Goal: Transaction & Acquisition: Purchase product/service

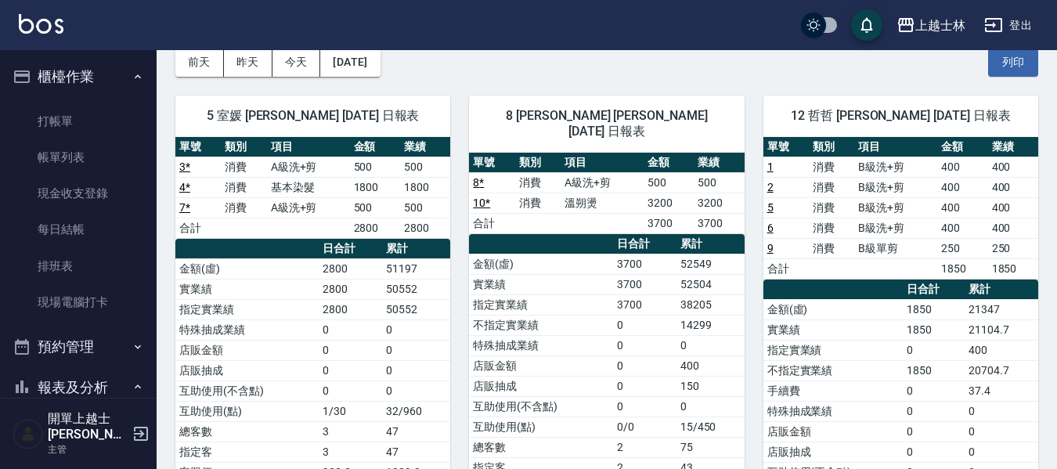
drag, startPoint x: 99, startPoint y: 116, endPoint x: 488, endPoint y: 3, distance: 405.3
click at [99, 116] on link "打帳單" at bounding box center [78, 121] width 144 height 36
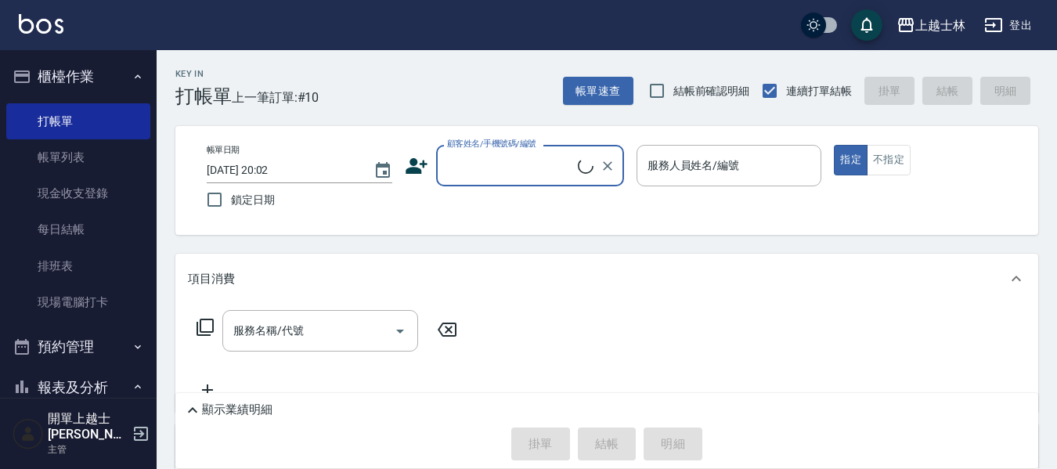
click at [550, 164] on input "顧客姓名/手機號碼/編號" at bounding box center [510, 165] width 135 height 27
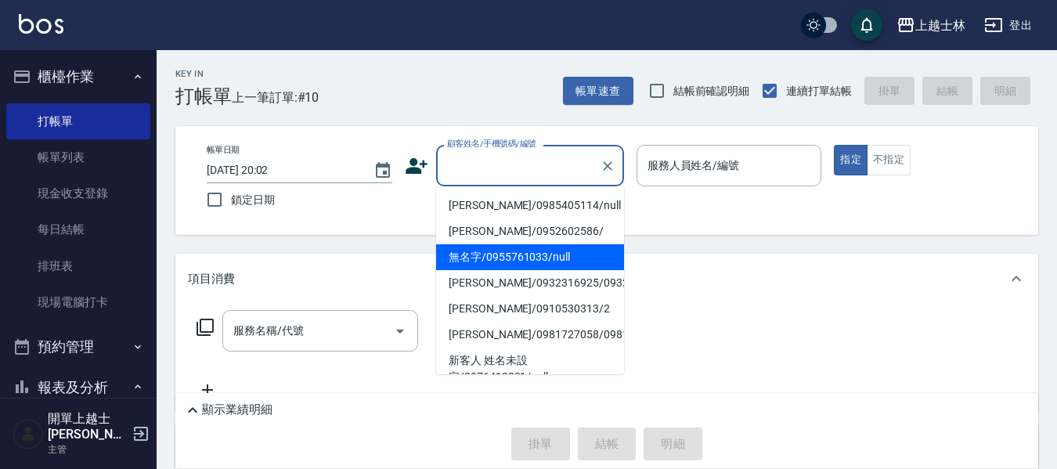
click at [548, 256] on li "無名字/0955761033/null" at bounding box center [530, 257] width 188 height 26
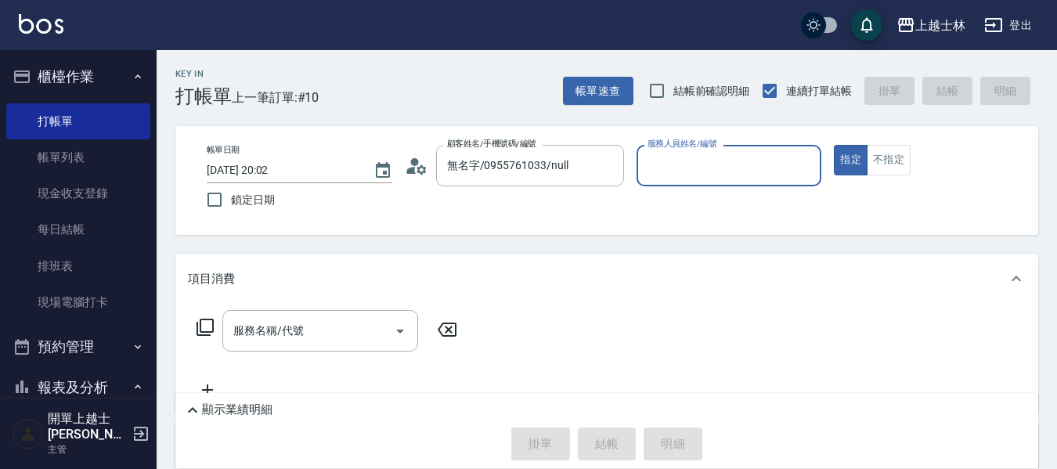
type input "無名字/0955761033/null"
click at [674, 150] on label "服務人員姓名/編號" at bounding box center [682, 144] width 69 height 12
click at [674, 152] on input "服務人員姓名/編號" at bounding box center [730, 165] width 172 height 27
click at [676, 164] on input "服務人員姓名/編號" at bounding box center [730, 165] width 172 height 27
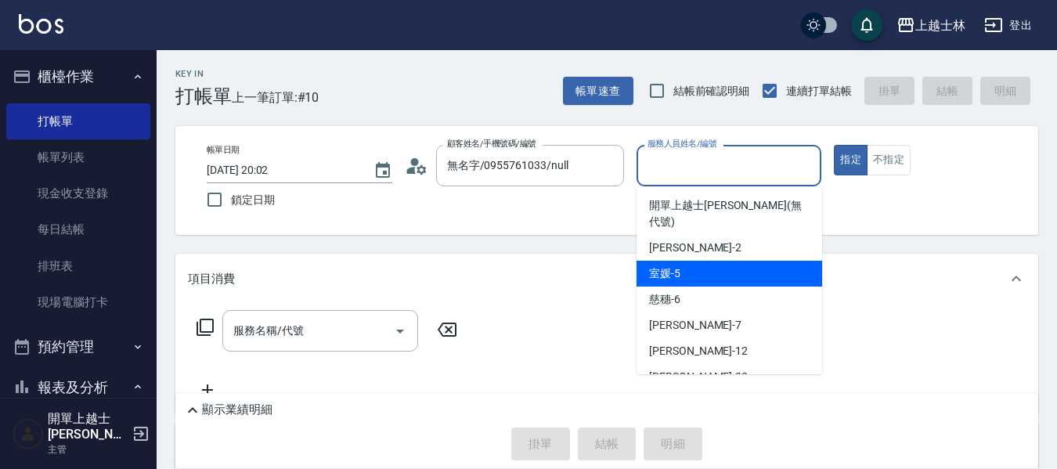
click at [696, 261] on div "室媛 -5" at bounding box center [730, 274] width 186 height 26
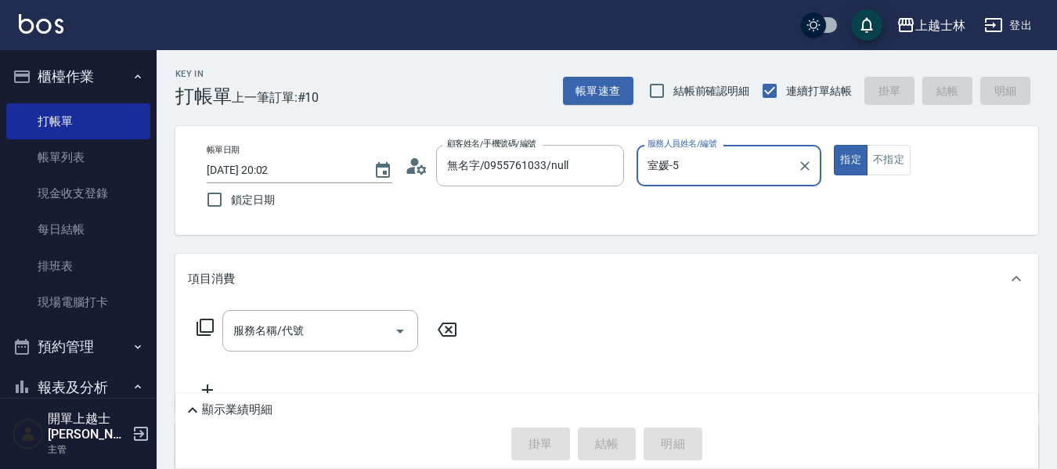
click at [708, 179] on input "室媛-5" at bounding box center [718, 165] width 148 height 27
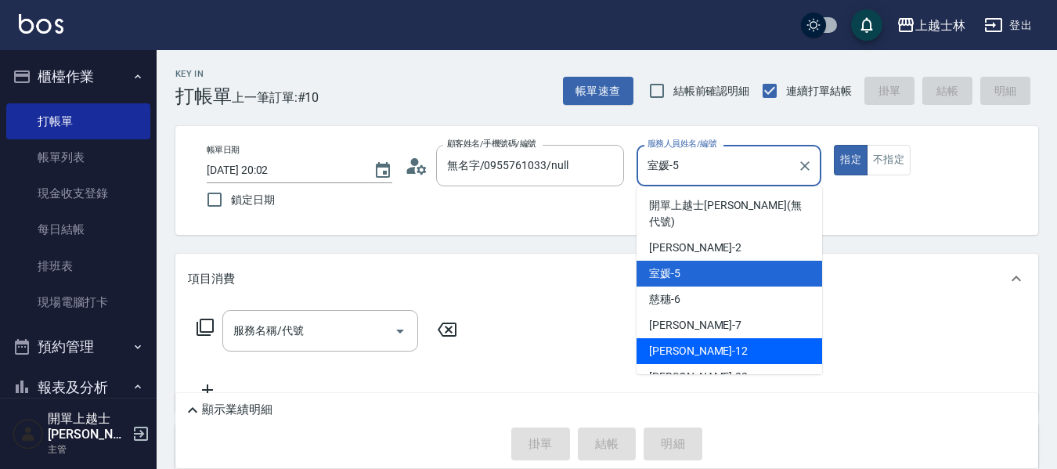
click at [715, 338] on div "哲哲 -12" at bounding box center [730, 351] width 186 height 26
type input "哲哲-12"
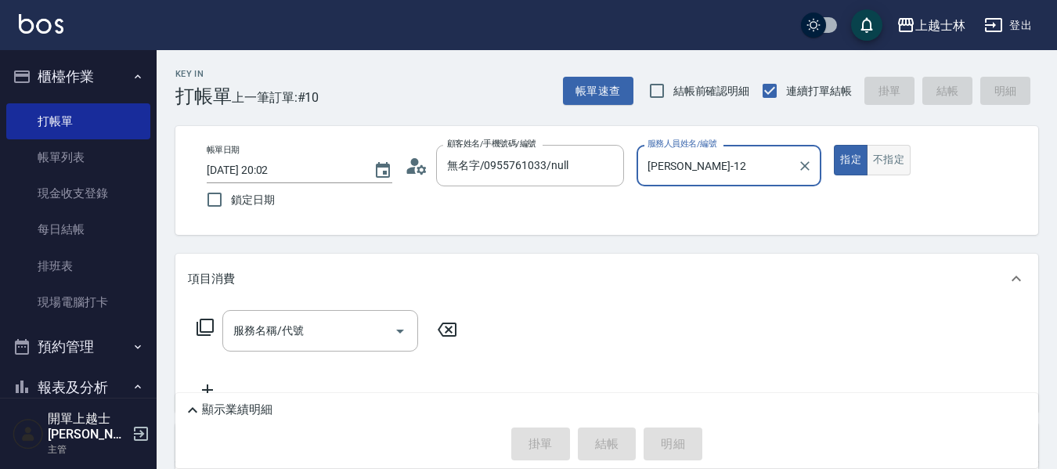
drag, startPoint x: 883, startPoint y: 164, endPoint x: 868, endPoint y: 168, distance: 15.4
click at [882, 164] on button "不指定" at bounding box center [889, 160] width 44 height 31
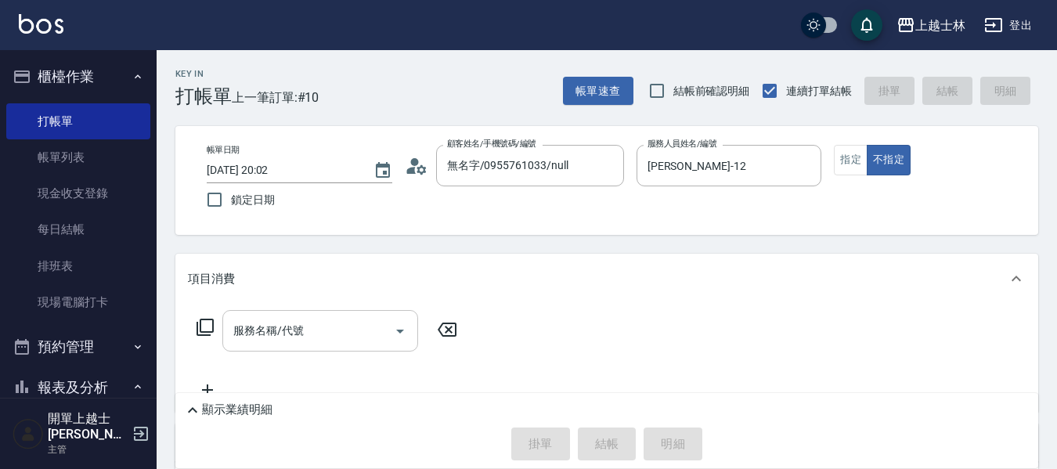
click at [277, 321] on input "服務名稱/代號" at bounding box center [309, 330] width 158 height 27
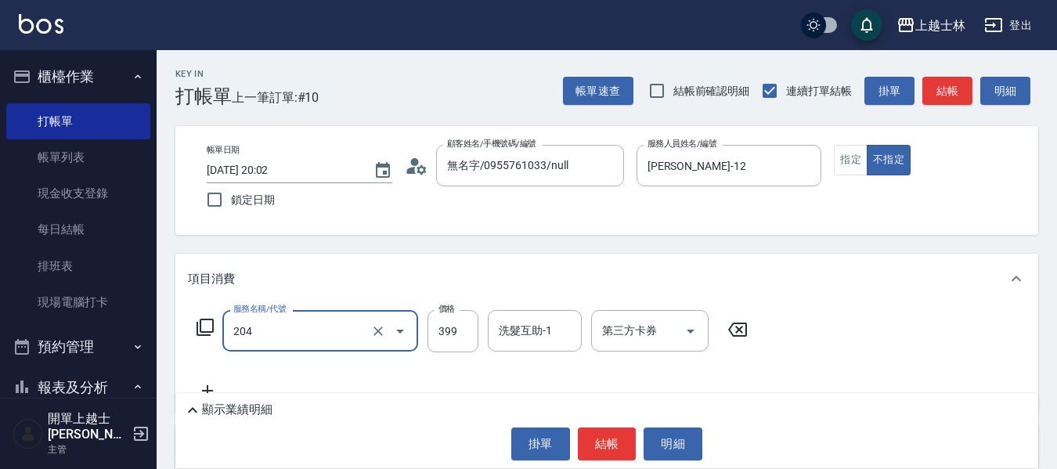
type input "A級洗+剪(204)"
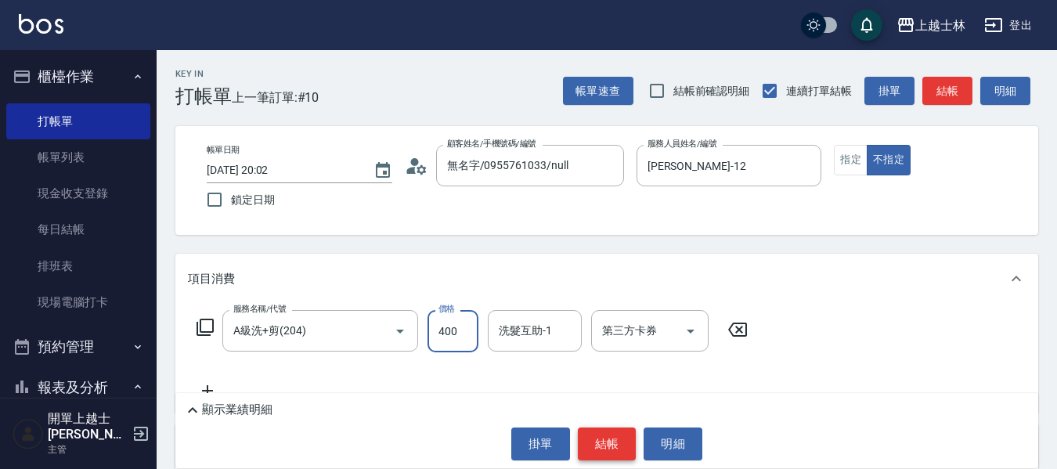
type input "400"
click at [591, 446] on button "結帳" at bounding box center [607, 444] width 59 height 33
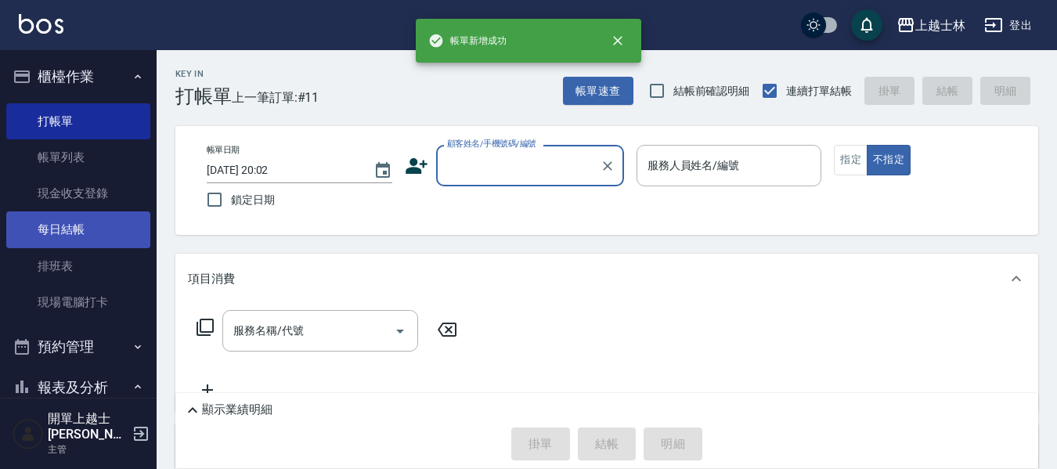
click at [92, 241] on link "每日結帳" at bounding box center [78, 229] width 144 height 36
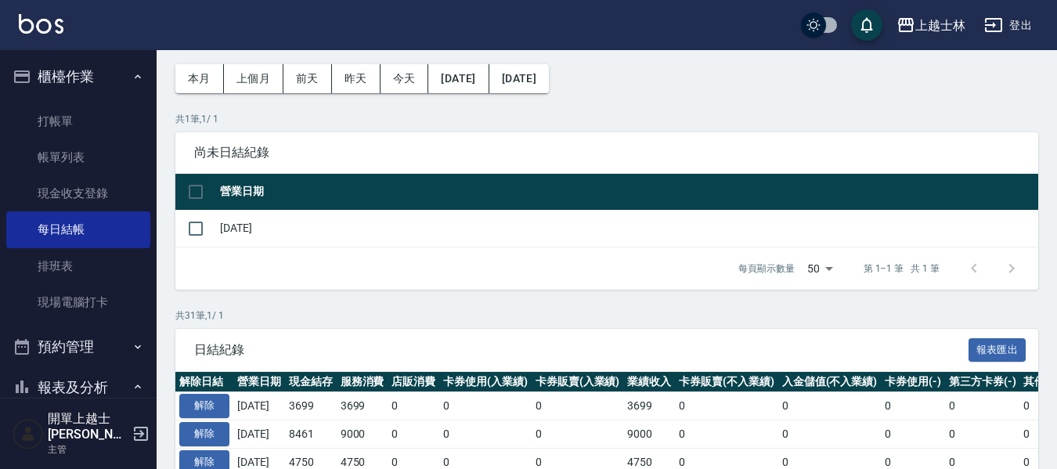
scroll to position [157, 0]
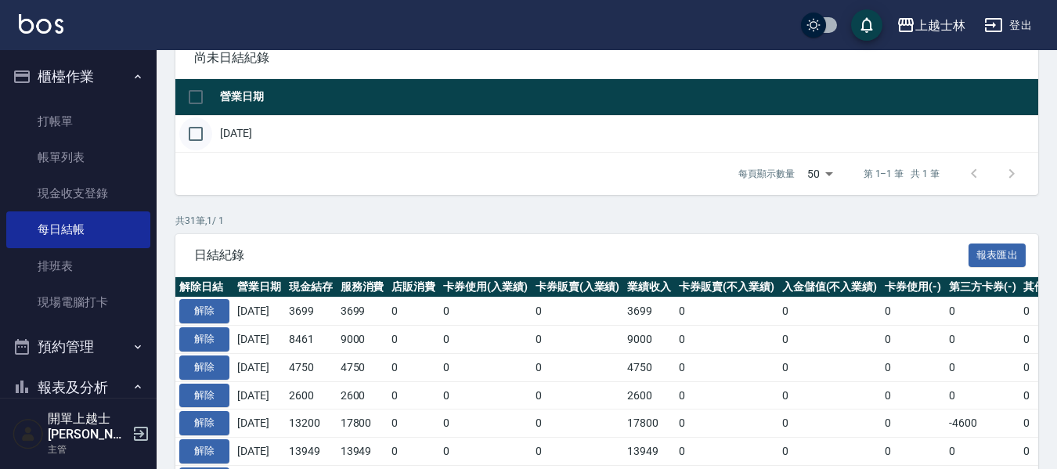
click at [193, 135] on input "checkbox" at bounding box center [195, 133] width 33 height 33
checkbox input "true"
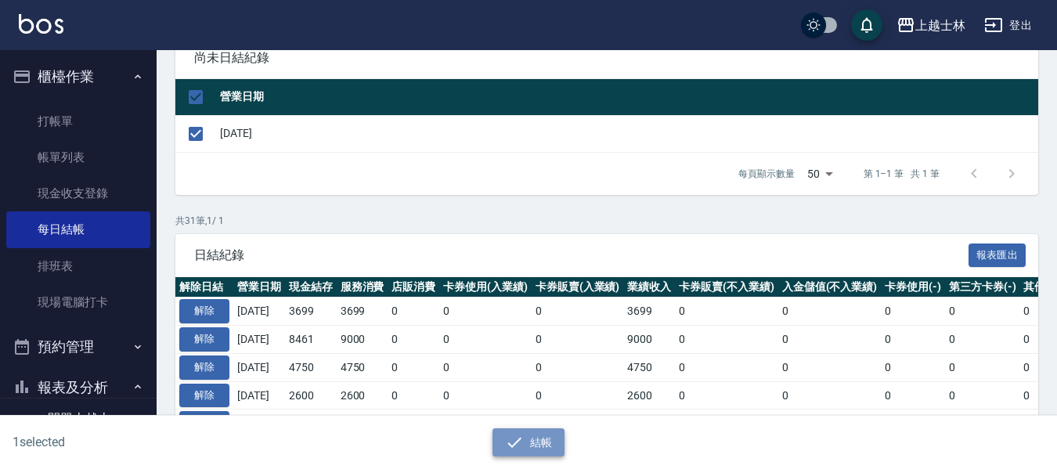
click at [543, 443] on button "結帳" at bounding box center [529, 442] width 73 height 29
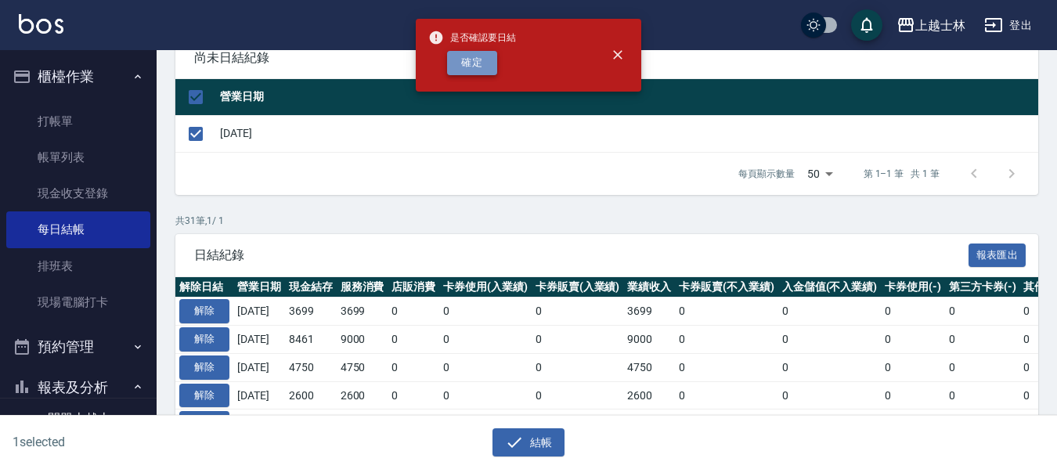
click at [454, 64] on button "確定" at bounding box center [472, 63] width 50 height 24
checkbox input "false"
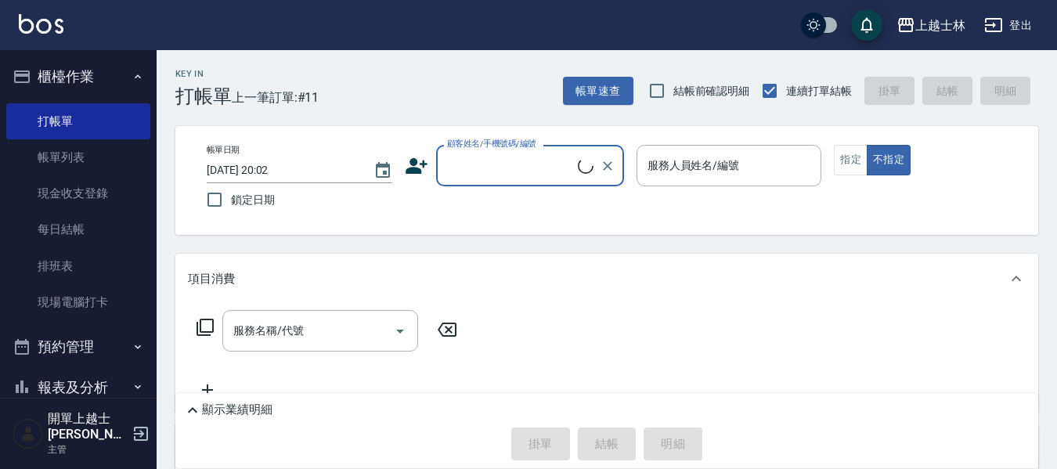
click at [537, 171] on input "顧客姓名/手機號碼/編號" at bounding box center [510, 165] width 135 height 27
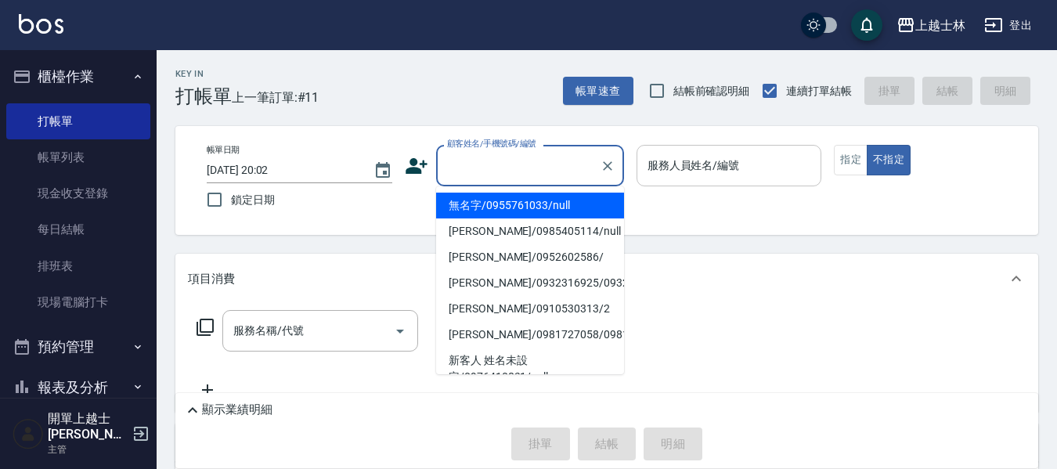
click at [540, 206] on li "無名字/0955761033/null" at bounding box center [530, 206] width 188 height 26
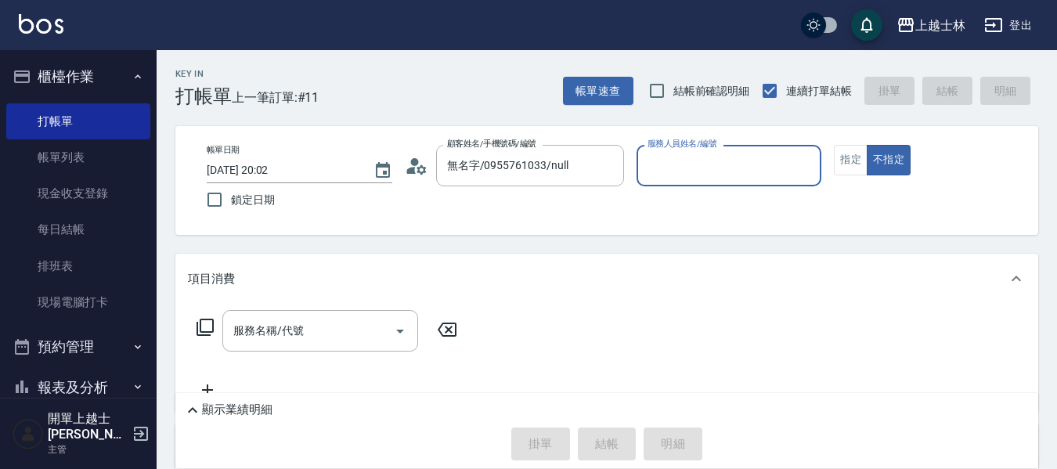
type input "無名字/0955761033/null"
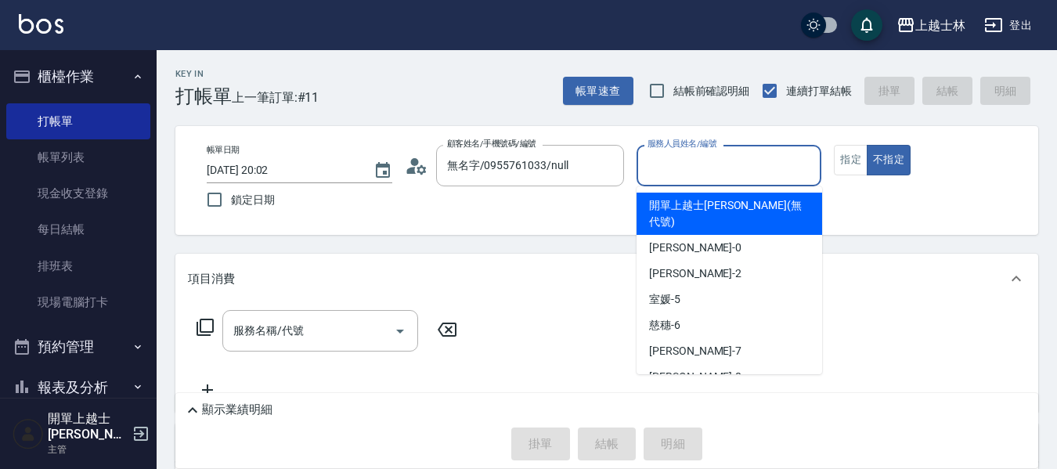
drag, startPoint x: 668, startPoint y: 172, endPoint x: 668, endPoint y: 197, distance: 24.3
click at [666, 172] on input "服務人員姓名/編號" at bounding box center [730, 165] width 172 height 27
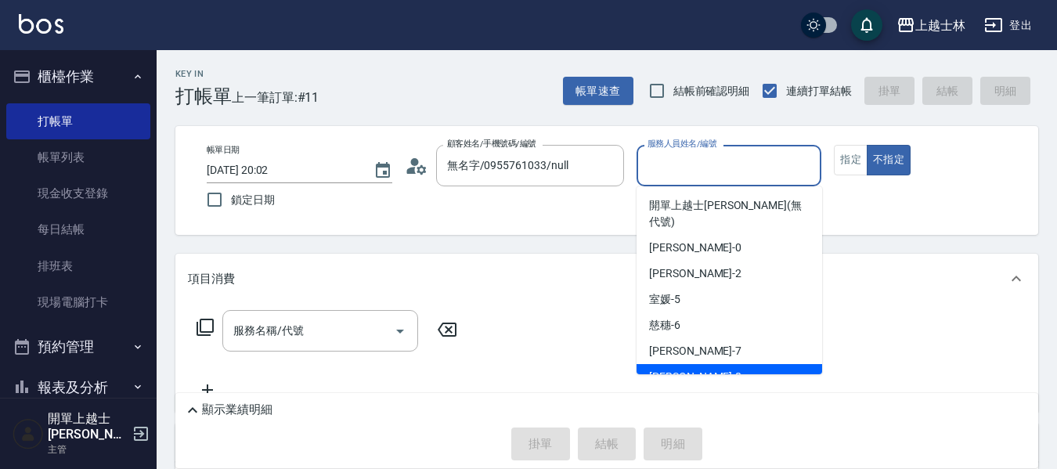
click at [682, 364] on div "[PERSON_NAME] -8" at bounding box center [730, 377] width 186 height 26
type input "[PERSON_NAME]-8"
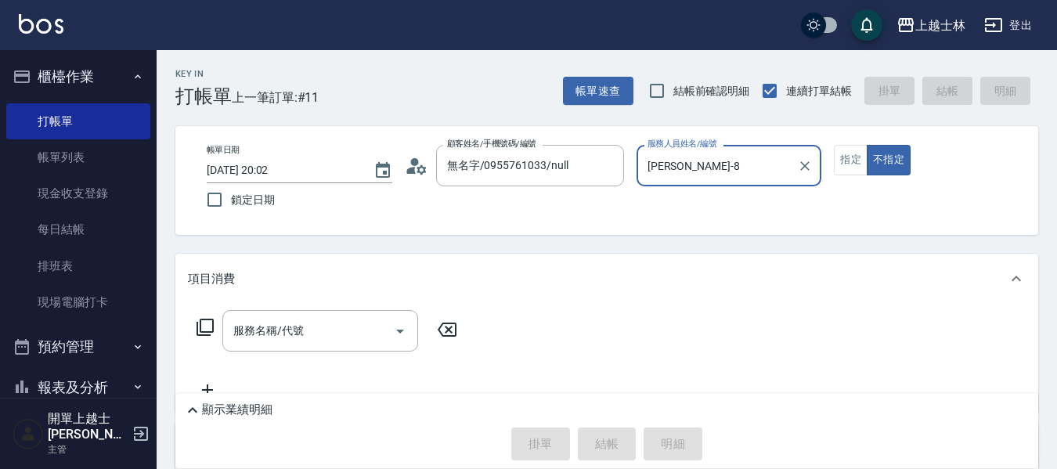
click at [209, 326] on icon at bounding box center [205, 327] width 19 height 19
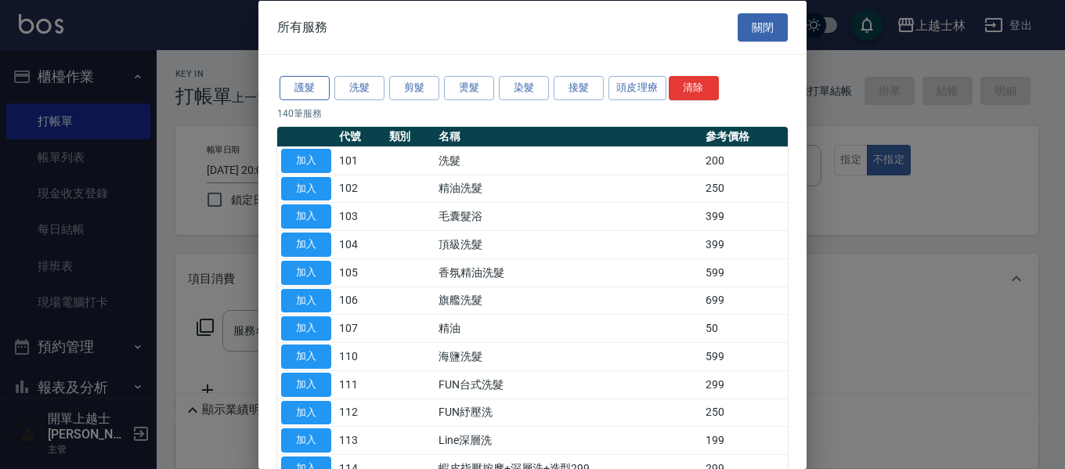
click at [296, 85] on button "護髮" at bounding box center [305, 88] width 50 height 24
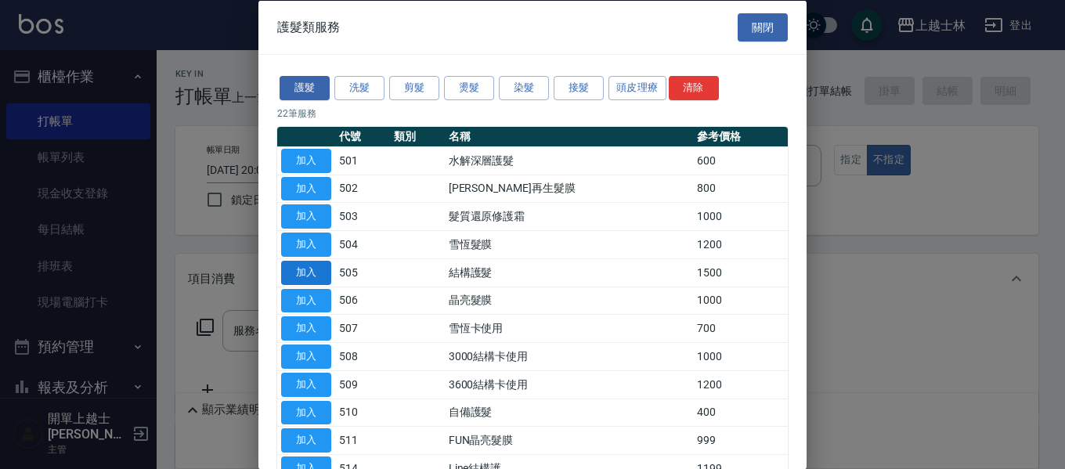
click at [316, 273] on button "加入" at bounding box center [306, 272] width 50 height 24
type input "結構護髮(505)"
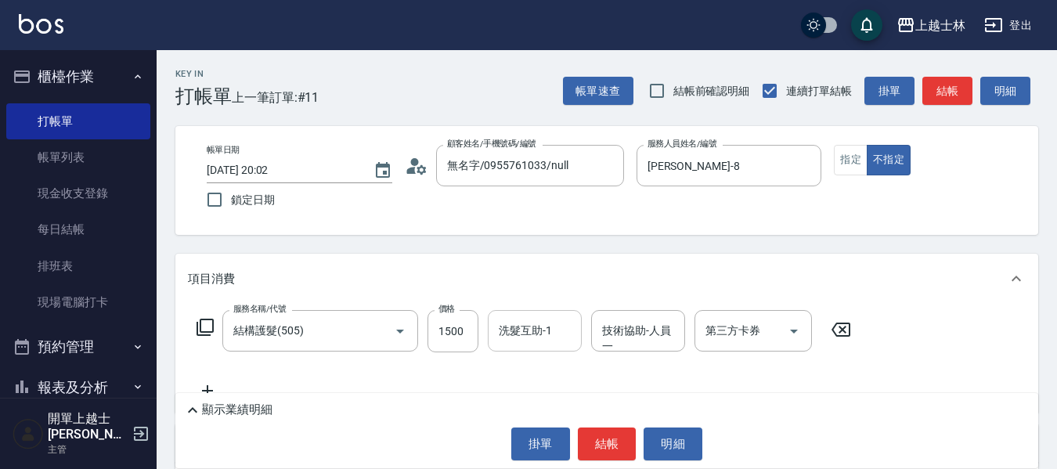
click at [514, 328] on div "洗髮互助-1 洗髮互助-1" at bounding box center [535, 331] width 94 height 42
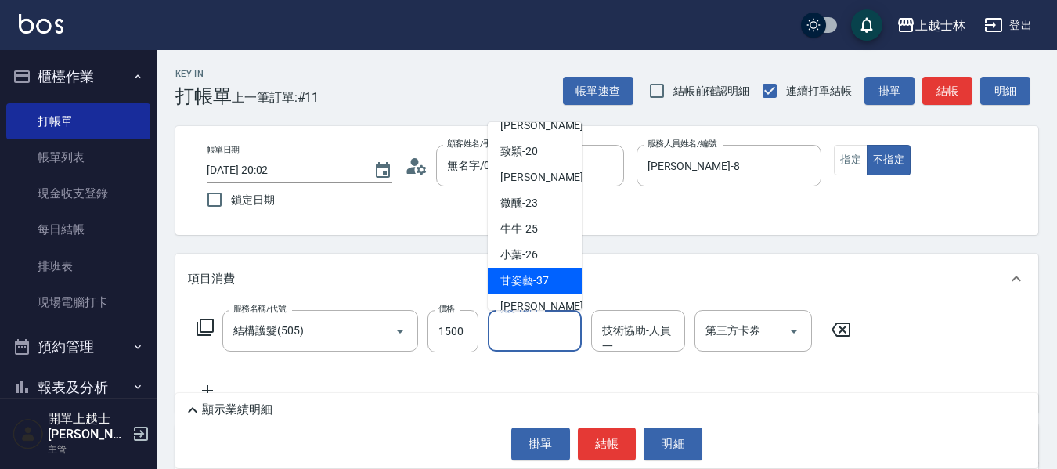
scroll to position [150, 0]
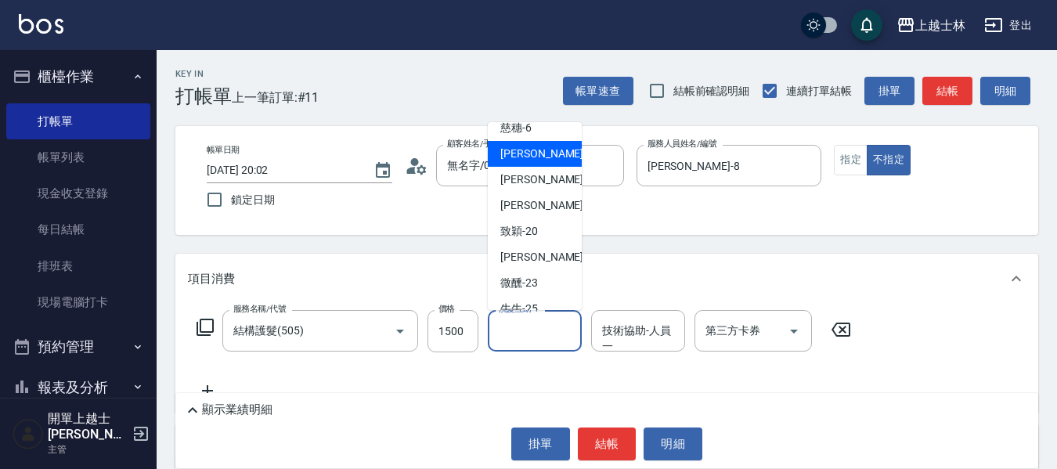
click at [537, 143] on div "[PERSON_NAME] -7" at bounding box center [535, 154] width 94 height 26
type input "[PERSON_NAME]-7"
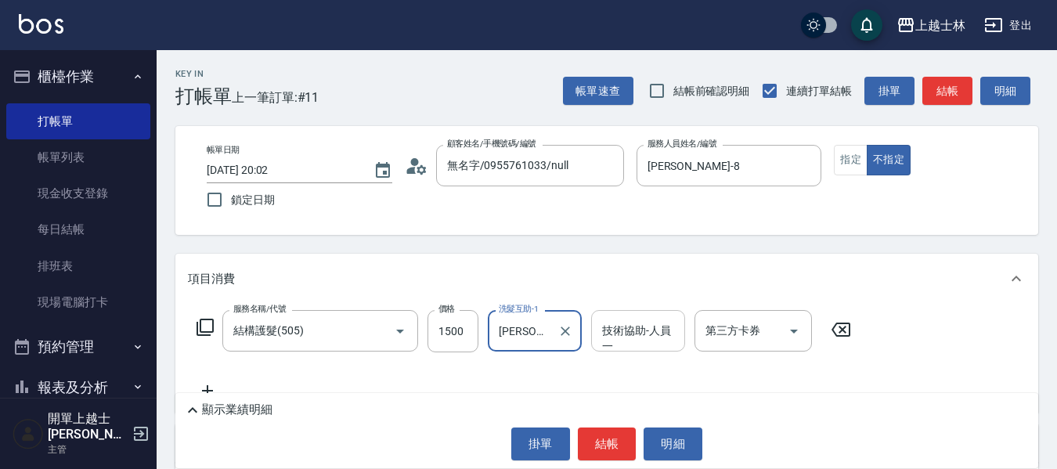
click at [642, 338] on div "技術協助-人員一 技術協助-人員[PERSON_NAME]" at bounding box center [638, 331] width 94 height 42
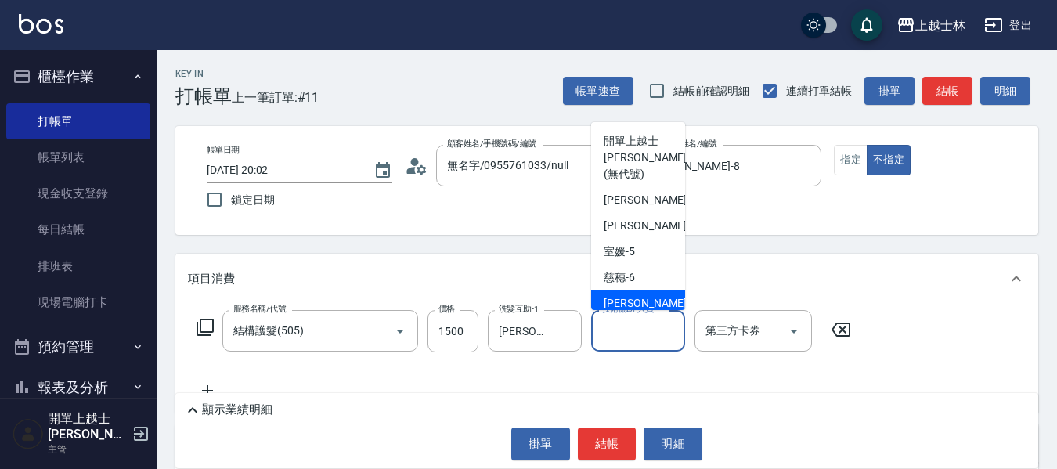
click at [645, 291] on div "[PERSON_NAME] -7" at bounding box center [638, 304] width 94 height 26
type input "[PERSON_NAME]-7"
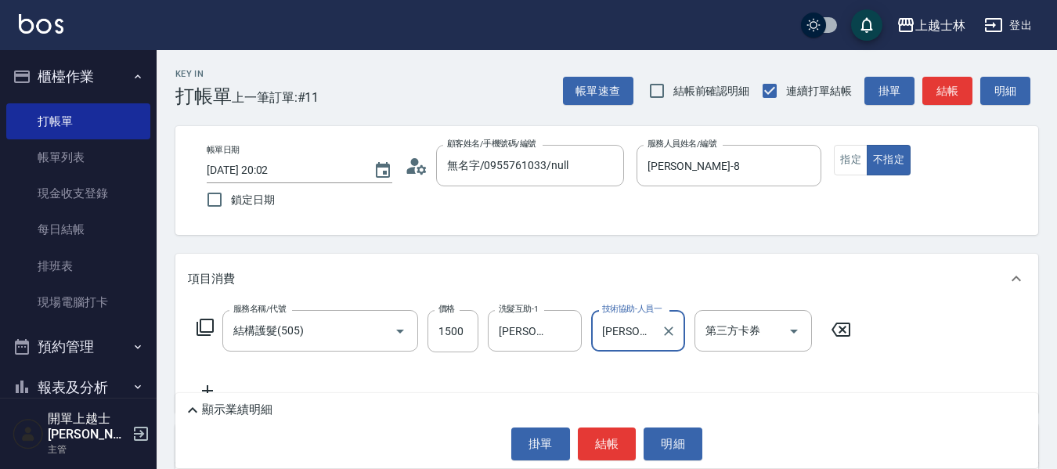
scroll to position [157, 0]
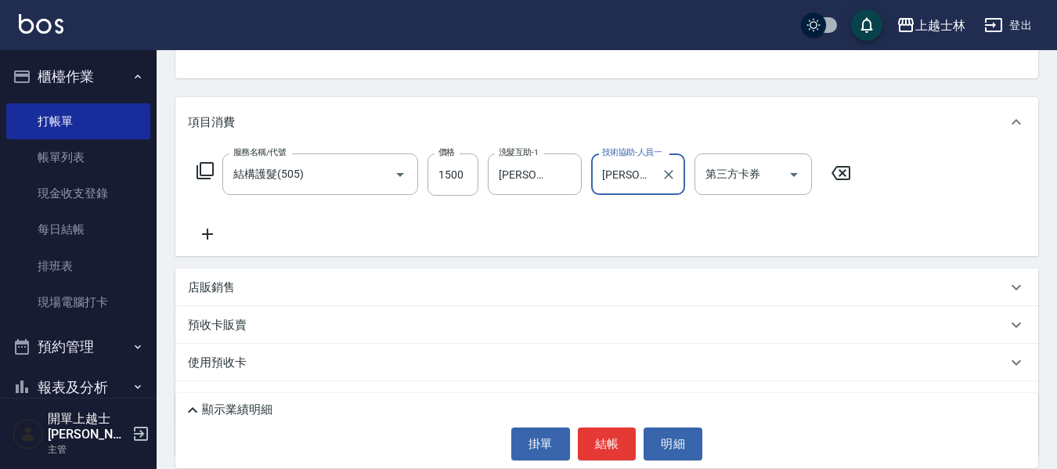
click at [214, 227] on icon at bounding box center [207, 234] width 39 height 19
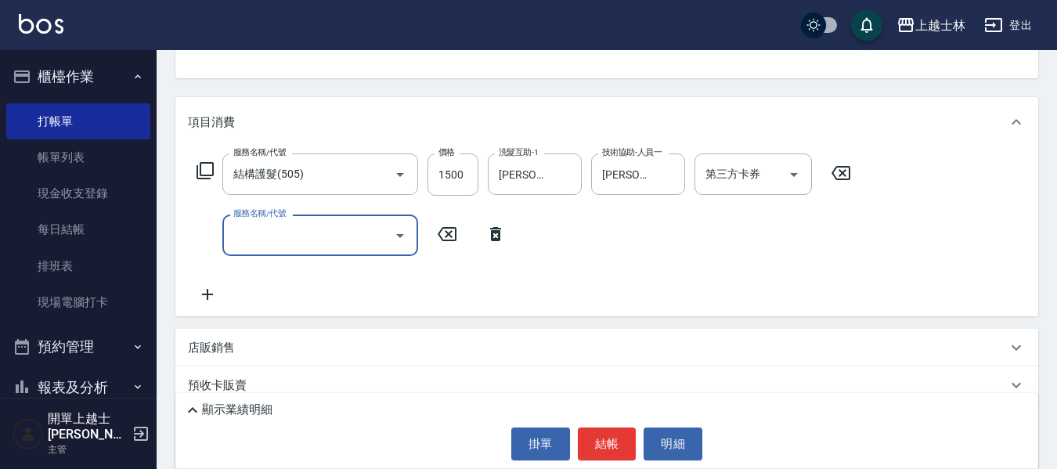
click at [276, 234] on input "服務名稱/代號" at bounding box center [309, 235] width 158 height 27
type input "B級單剪(201)"
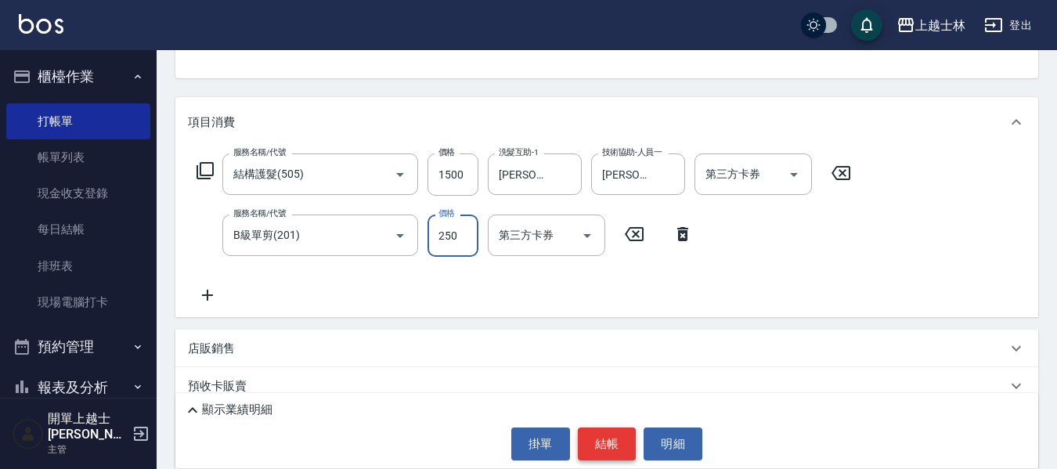
type input "250"
click at [610, 440] on button "結帳" at bounding box center [607, 444] width 59 height 33
click at [610, 440] on div "掛單 結帳 明細" at bounding box center [607, 444] width 848 height 33
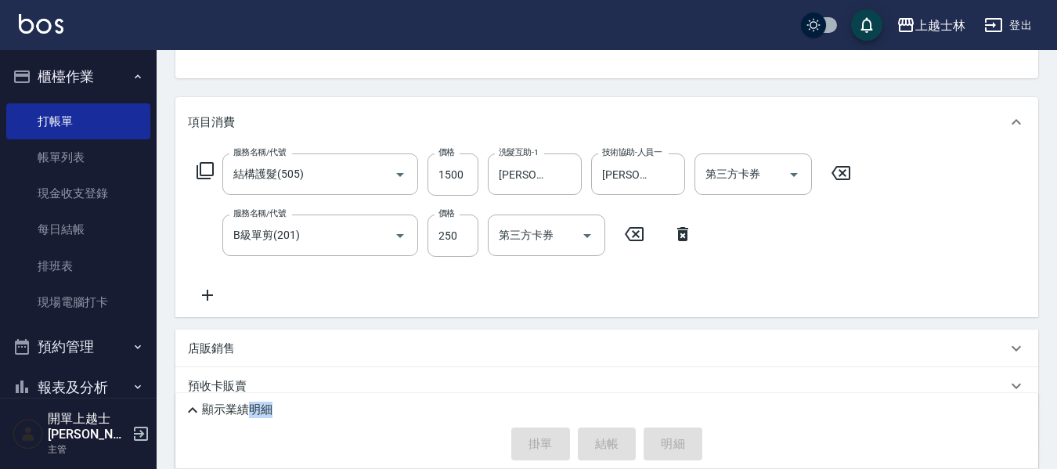
type input "[DATE] 20:03"
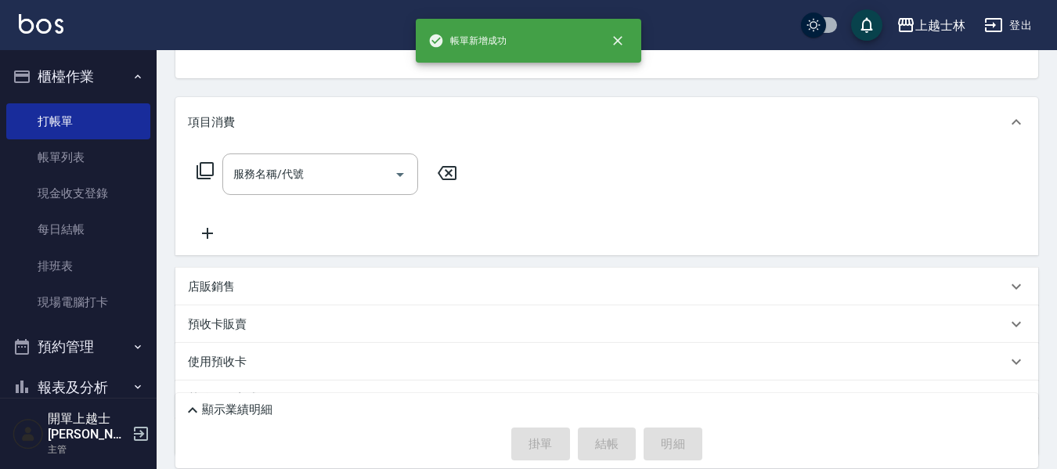
scroll to position [5, 0]
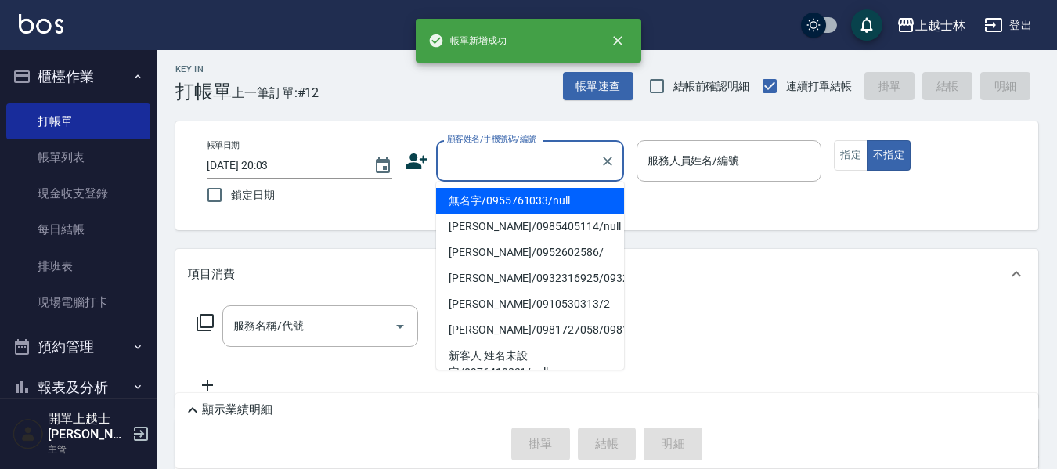
click at [559, 156] on input "顧客姓名/手機號碼/編號" at bounding box center [518, 160] width 150 height 27
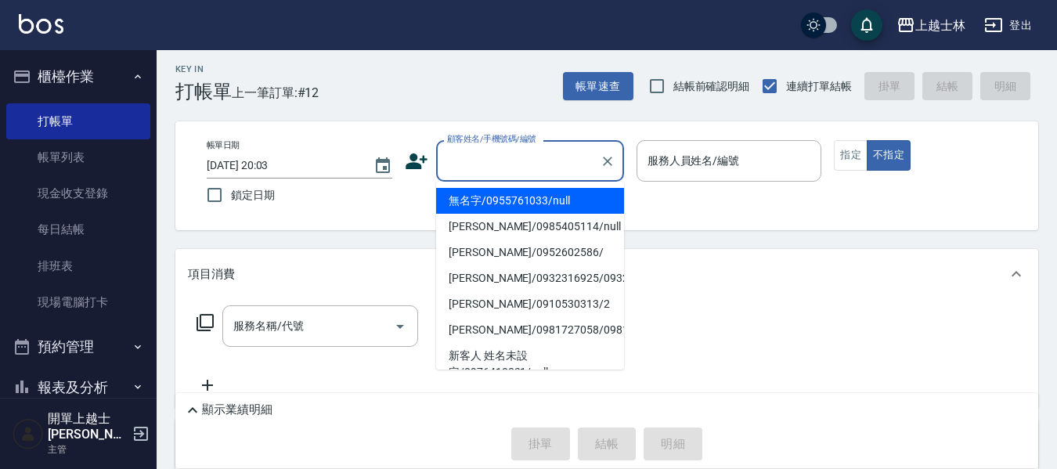
click at [561, 207] on li "無名字/0955761033/null" at bounding box center [530, 201] width 188 height 26
type input "無名字/0955761033/null"
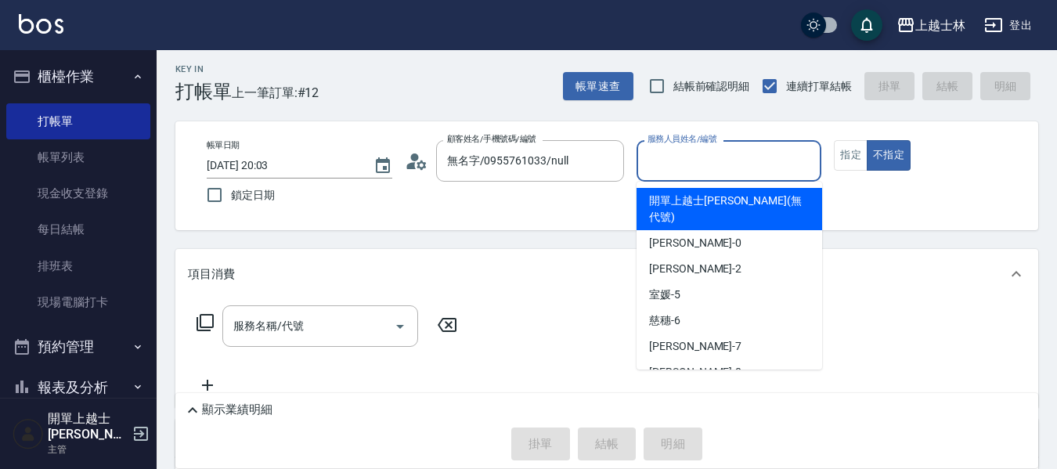
click at [694, 161] on input "服務人員姓名/編號" at bounding box center [730, 160] width 172 height 27
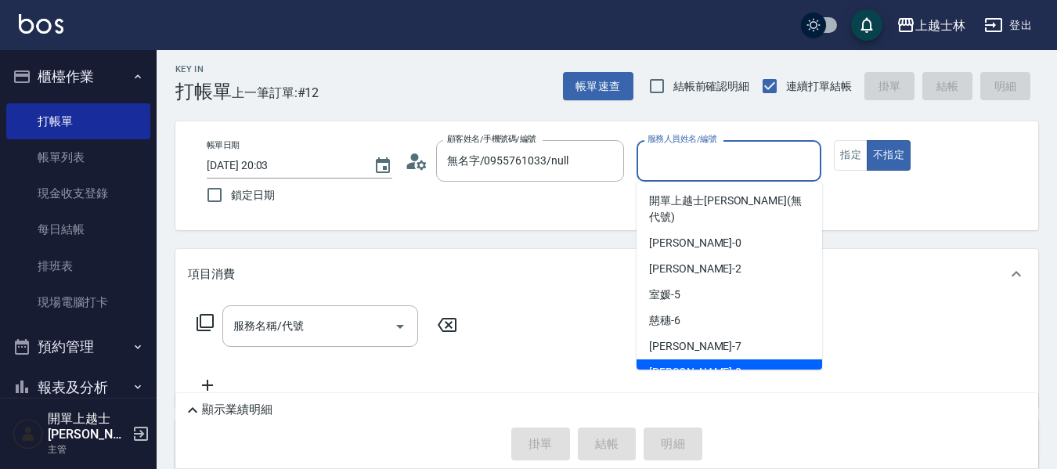
click at [697, 360] on div "[PERSON_NAME] -8" at bounding box center [730, 373] width 186 height 26
type input "[PERSON_NAME]-8"
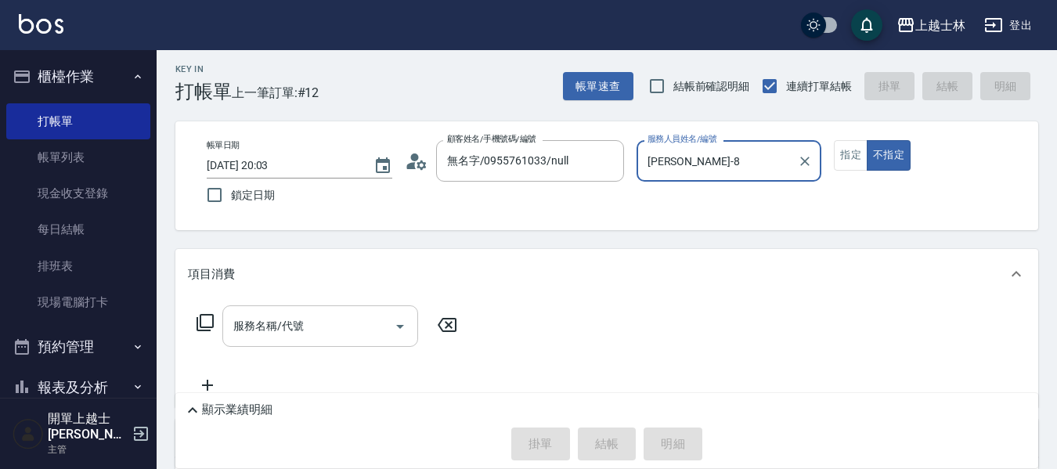
click at [326, 334] on input "服務名稱/代號" at bounding box center [309, 326] width 158 height 27
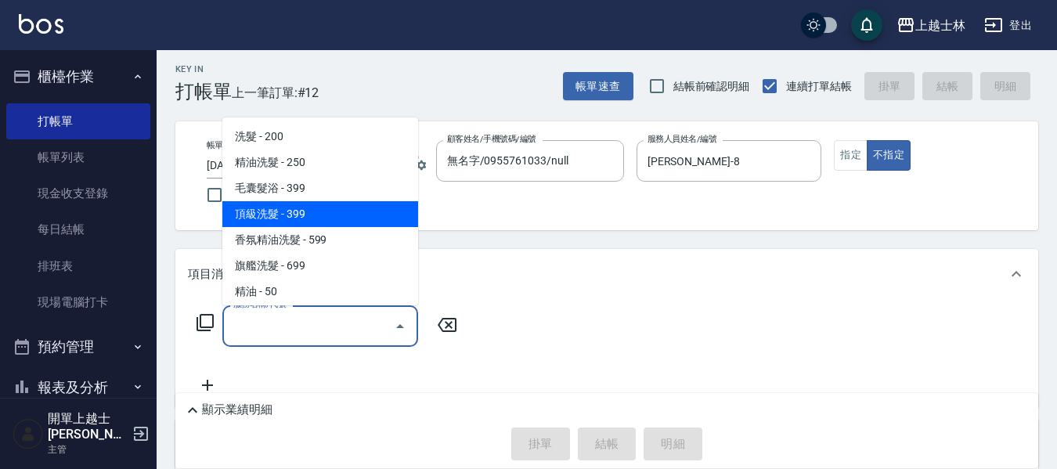
drag, startPoint x: 77, startPoint y: 164, endPoint x: 649, endPoint y: 278, distance: 583.0
click at [77, 164] on link "帳單列表" at bounding box center [78, 157] width 144 height 36
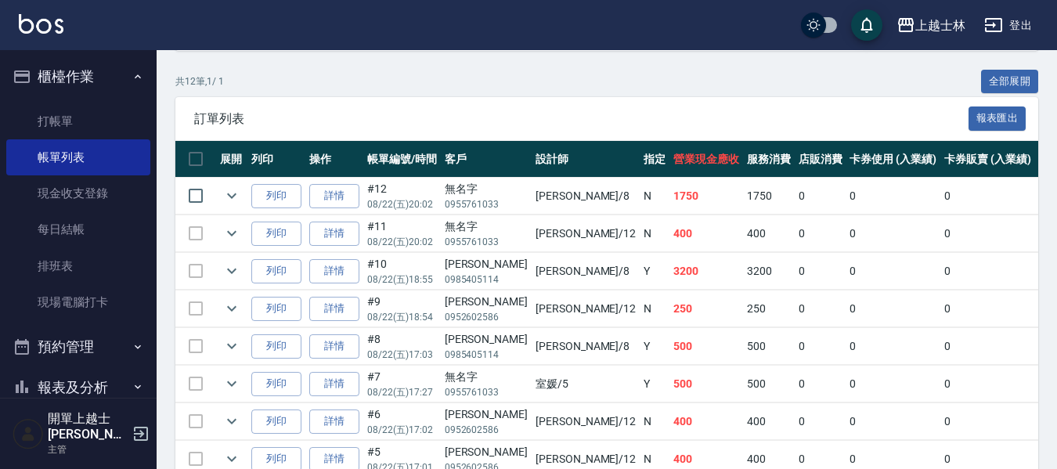
scroll to position [313, 0]
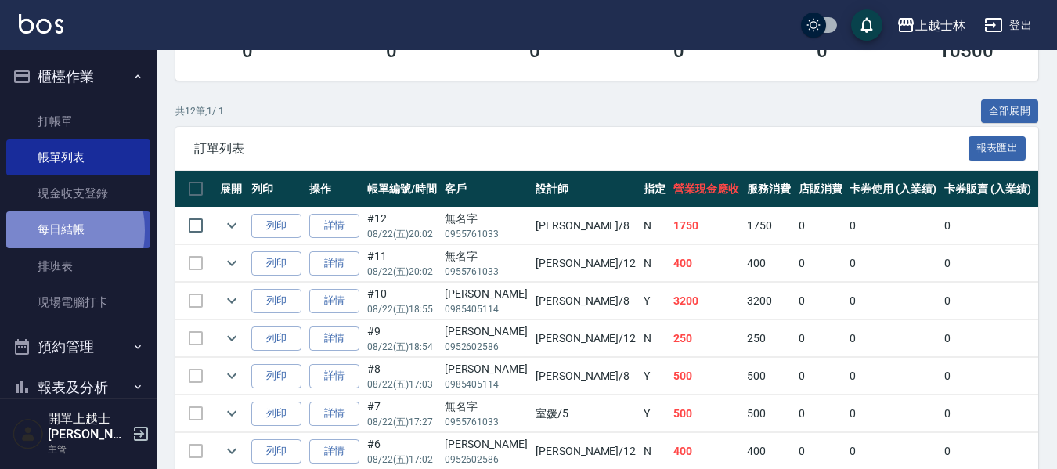
click at [41, 230] on link "每日結帳" at bounding box center [78, 229] width 144 height 36
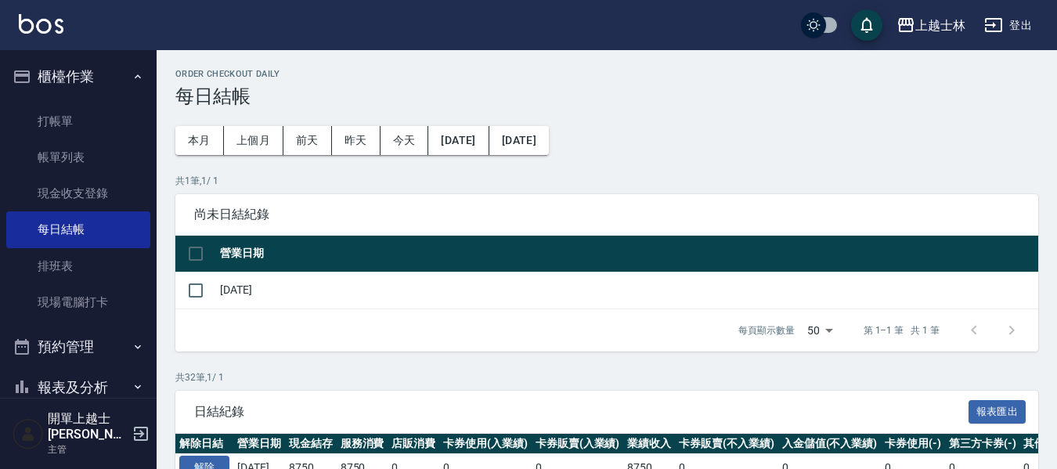
scroll to position [157, 0]
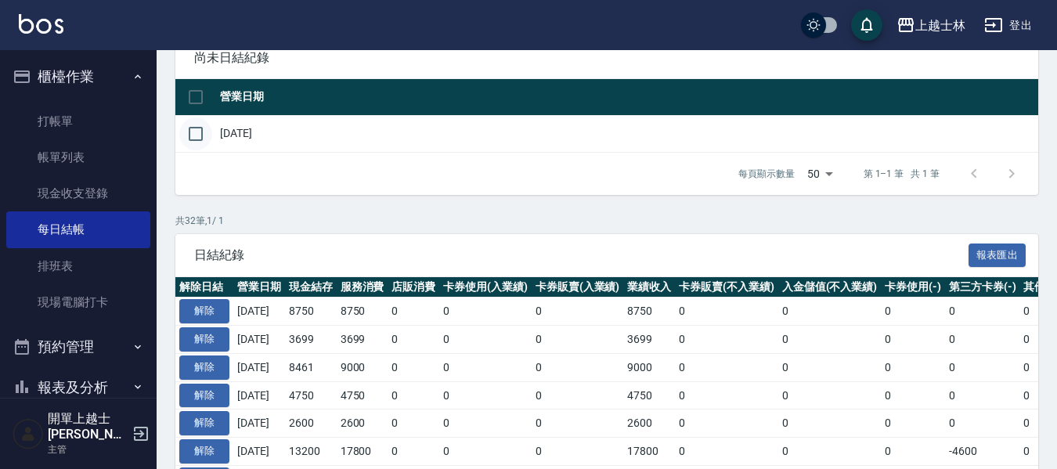
click at [193, 134] on input "checkbox" at bounding box center [195, 133] width 33 height 33
checkbox input "true"
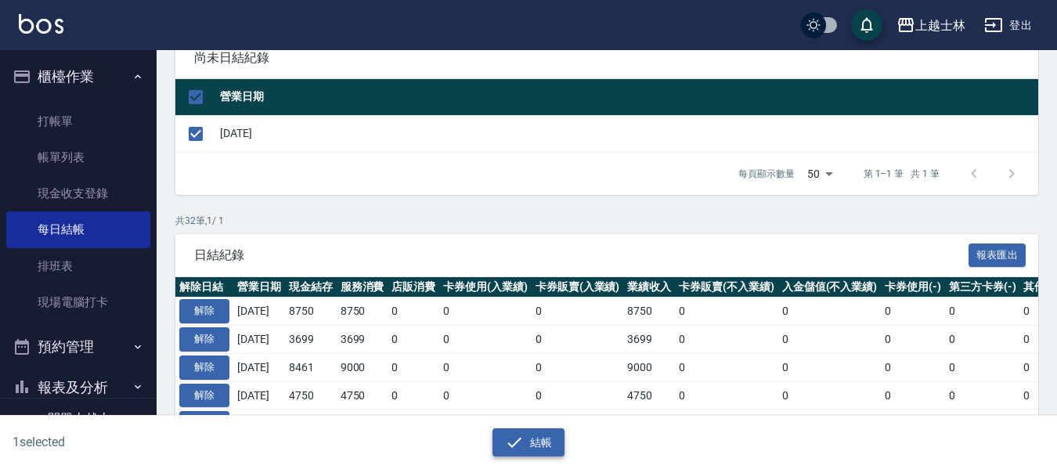
click at [543, 437] on button "結帳" at bounding box center [529, 442] width 73 height 29
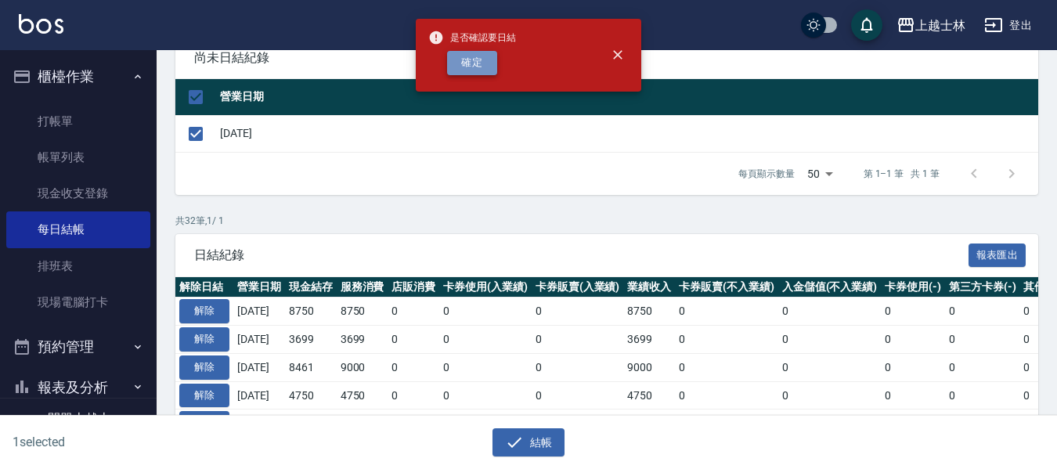
click at [459, 59] on button "確定" at bounding box center [472, 63] width 50 height 24
checkbox input "false"
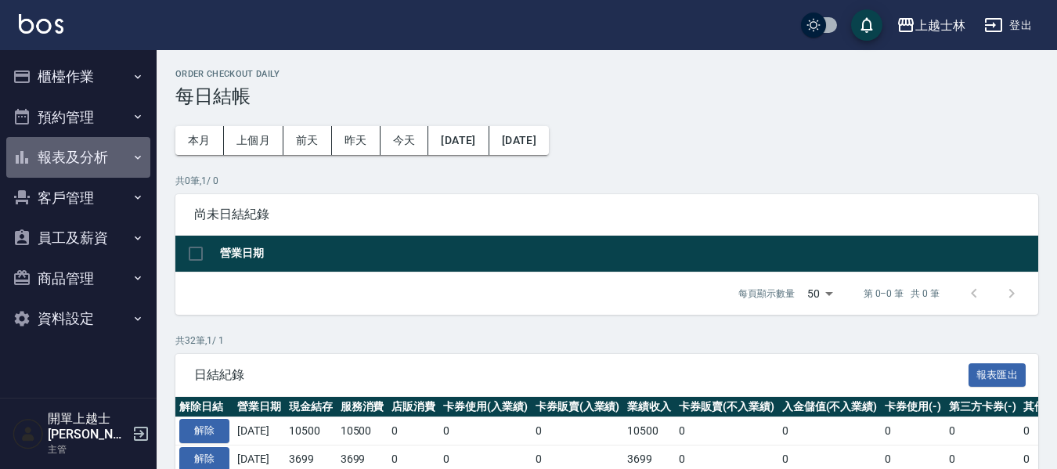
click at [78, 158] on button "報表及分析" at bounding box center [78, 157] width 144 height 41
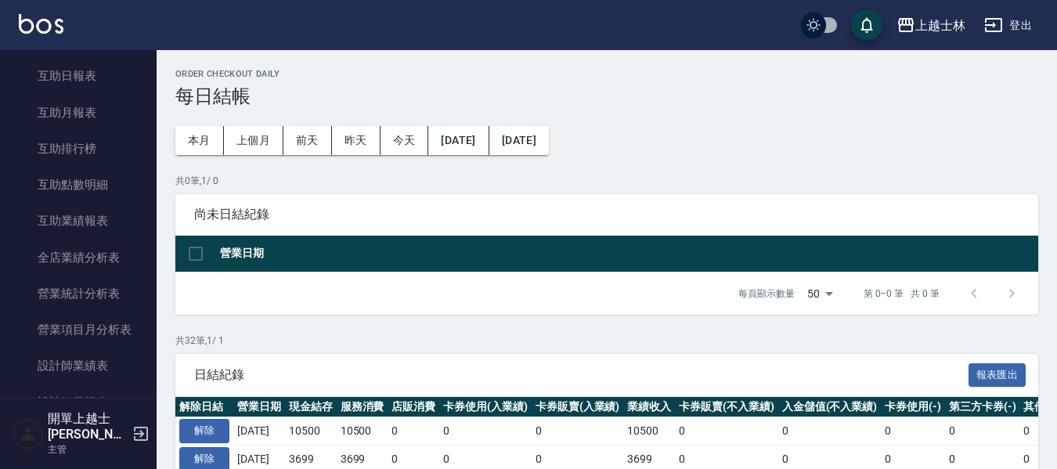
scroll to position [235, 0]
click at [90, 410] on link "設計師日報表" at bounding box center [78, 402] width 144 height 36
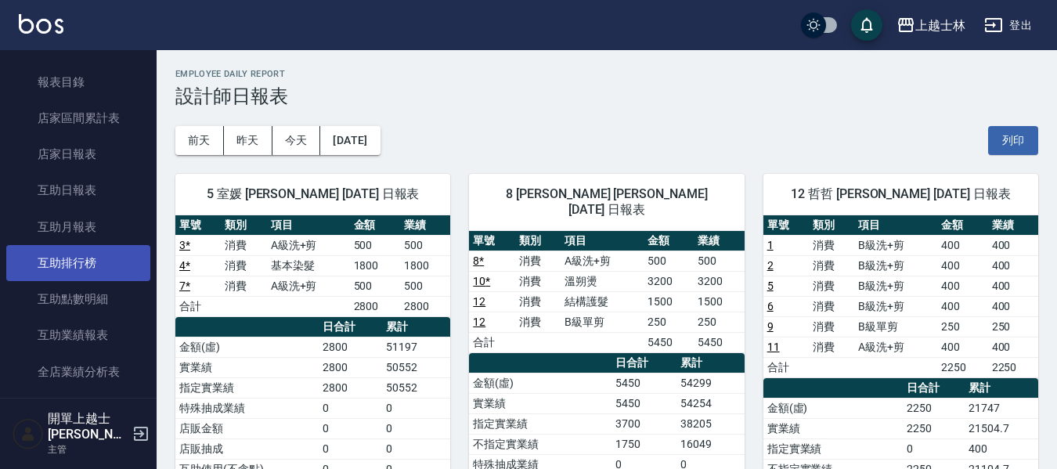
scroll to position [78, 0]
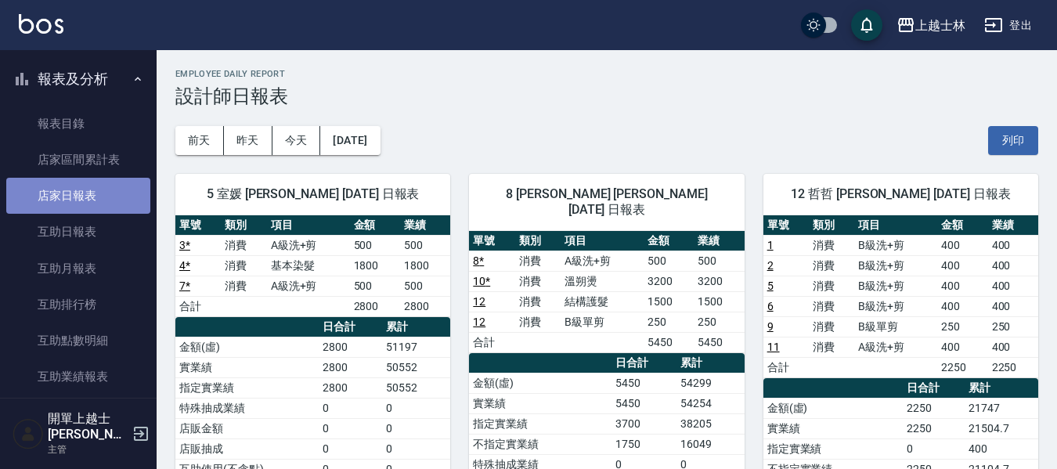
click at [99, 198] on link "店家日報表" at bounding box center [78, 196] width 144 height 36
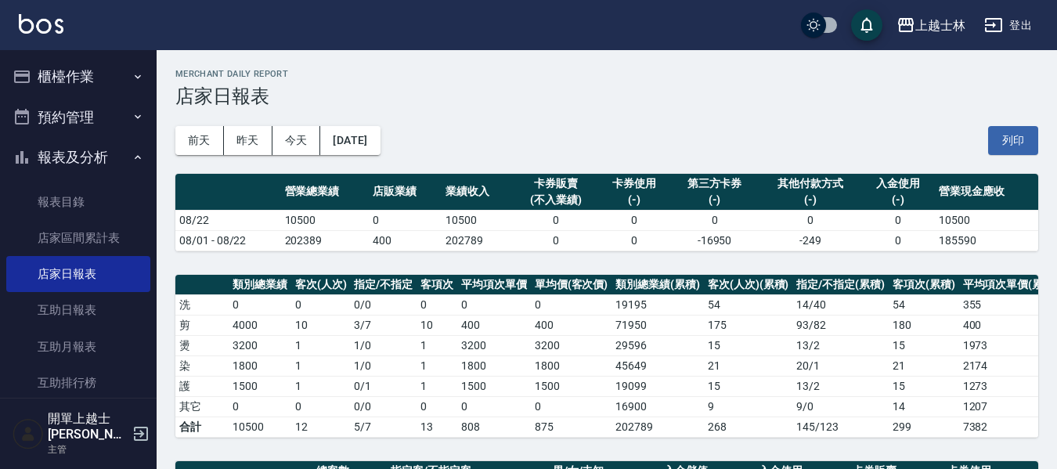
click at [98, 82] on button "櫃檯作業" at bounding box center [78, 76] width 144 height 41
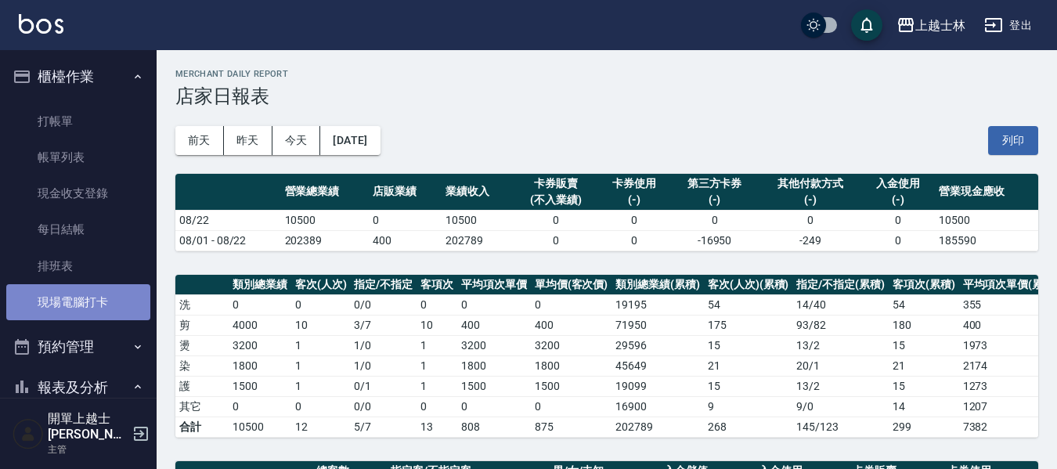
click at [78, 302] on link "現場電腦打卡" at bounding box center [78, 302] width 144 height 36
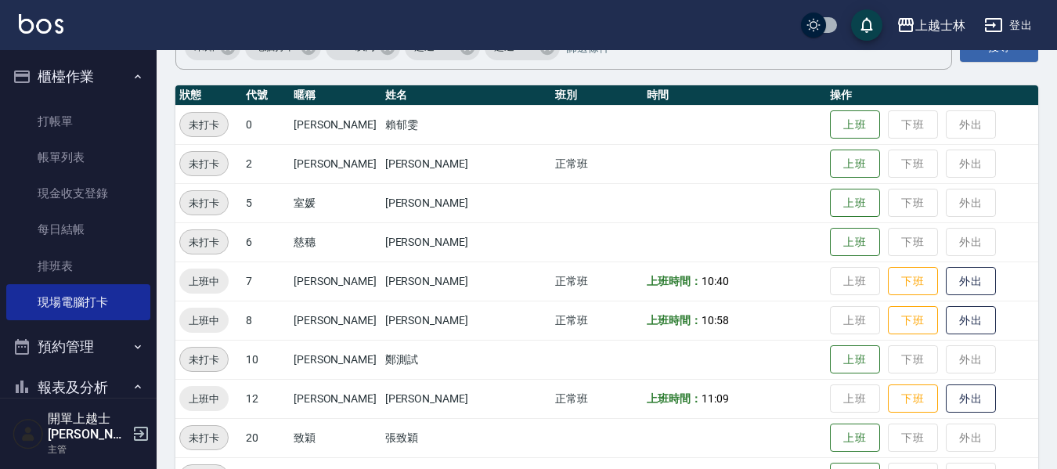
scroll to position [235, 0]
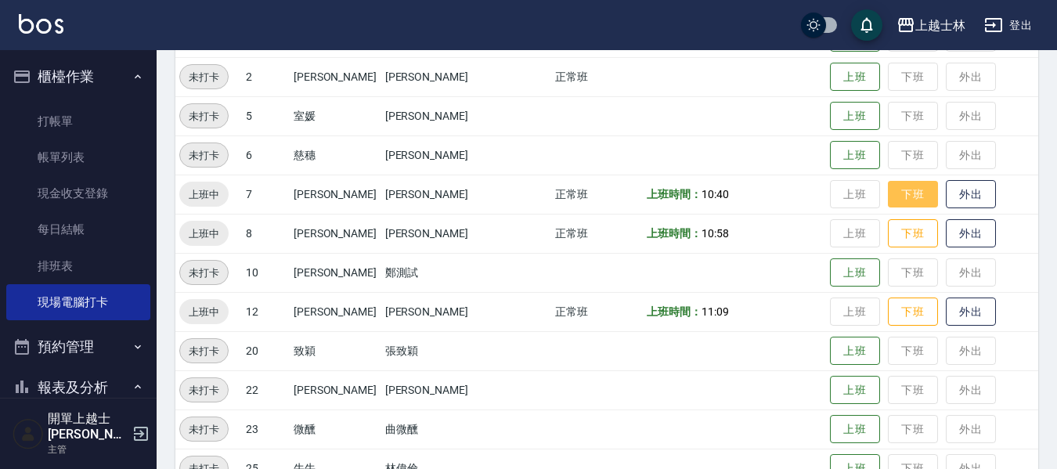
click at [888, 205] on button "下班" at bounding box center [913, 194] width 50 height 27
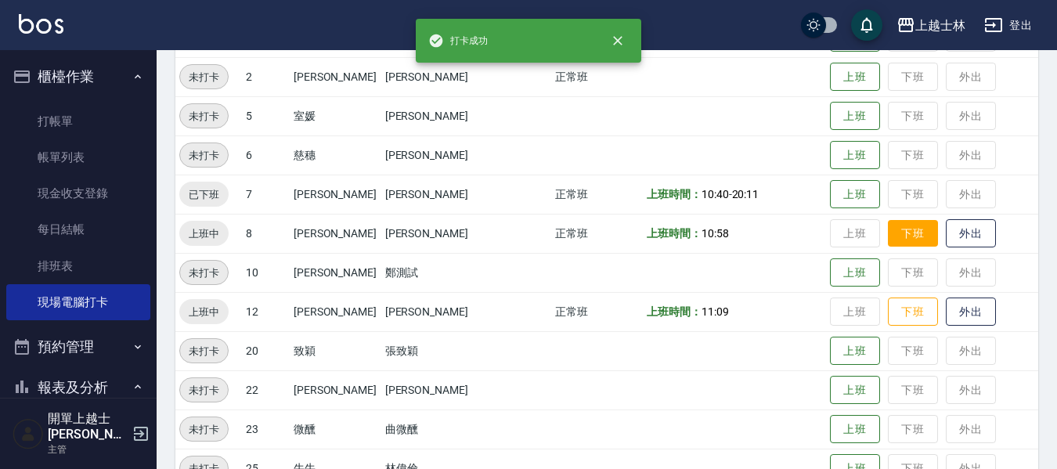
click at [888, 232] on button "下班" at bounding box center [913, 233] width 50 height 27
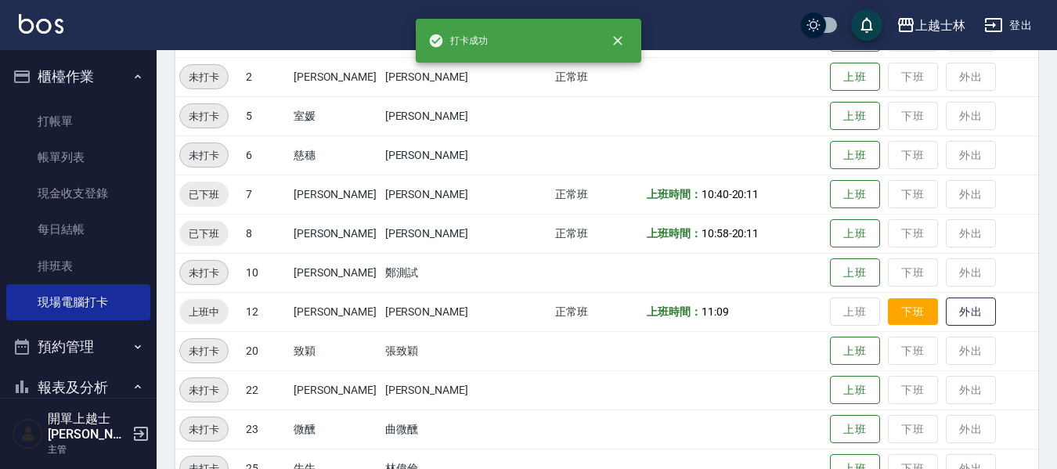
click at [888, 319] on button "下班" at bounding box center [913, 311] width 50 height 27
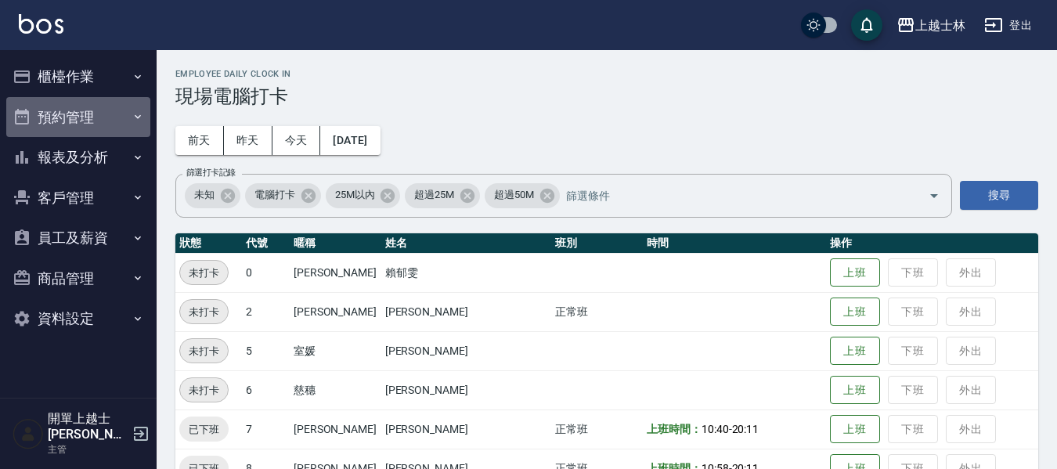
click at [106, 124] on button "預約管理" at bounding box center [78, 117] width 144 height 41
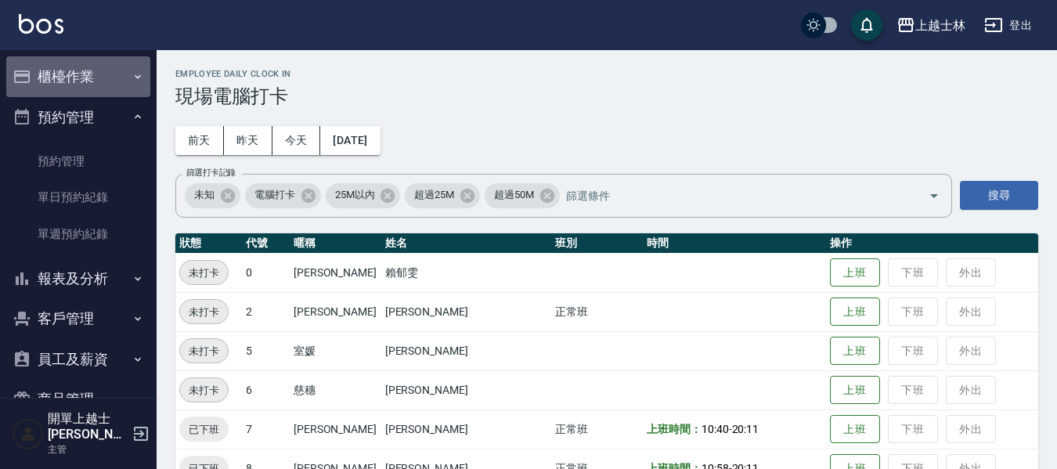
click at [113, 85] on button "櫃檯作業" at bounding box center [78, 76] width 144 height 41
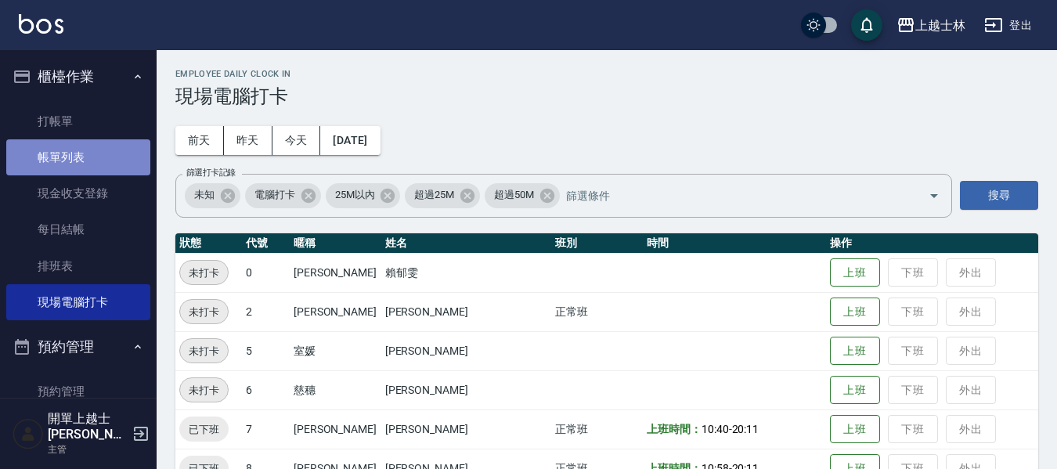
click at [110, 148] on link "帳單列表" at bounding box center [78, 157] width 144 height 36
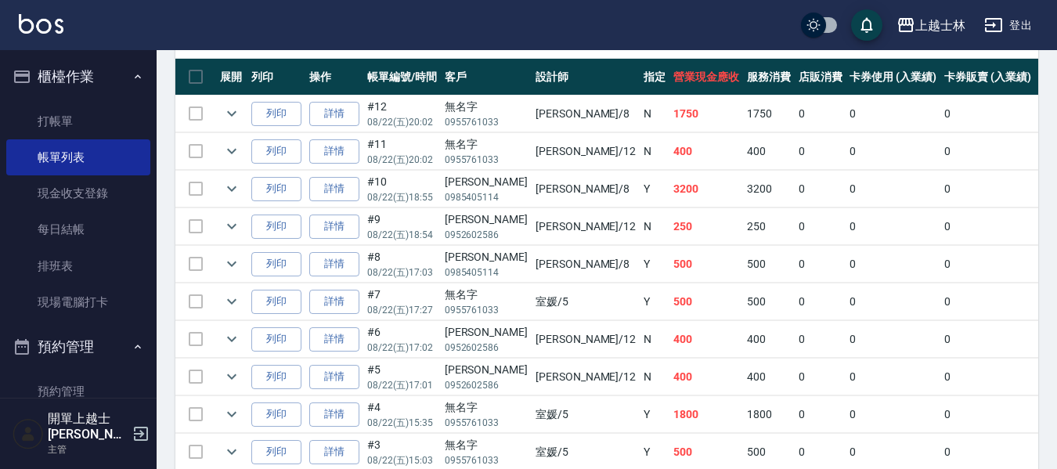
scroll to position [341, 0]
